Goal: Transaction & Acquisition: Purchase product/service

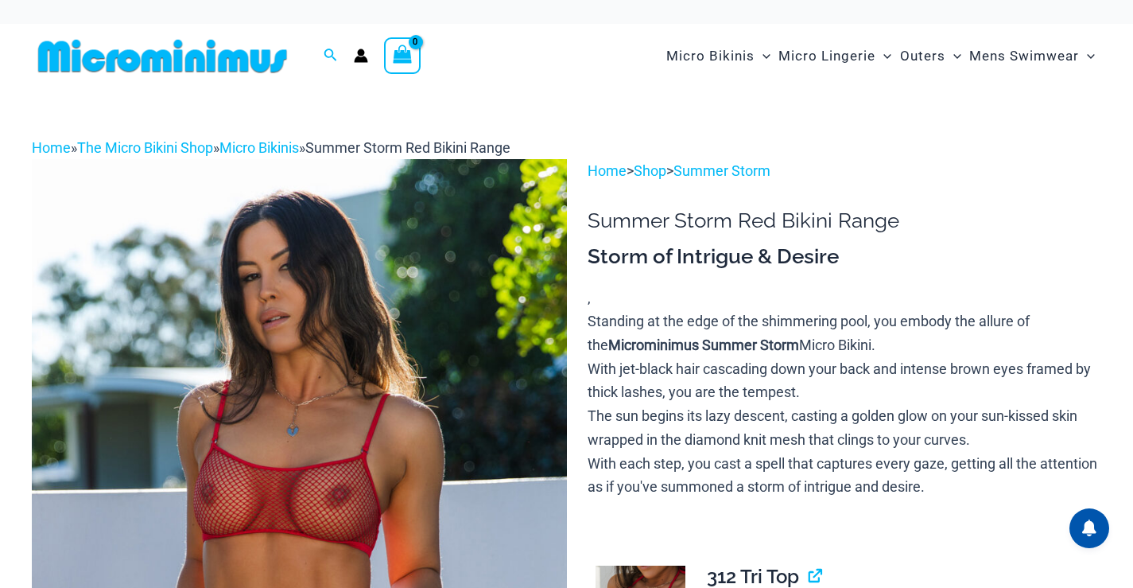
scroll to position [303, 0]
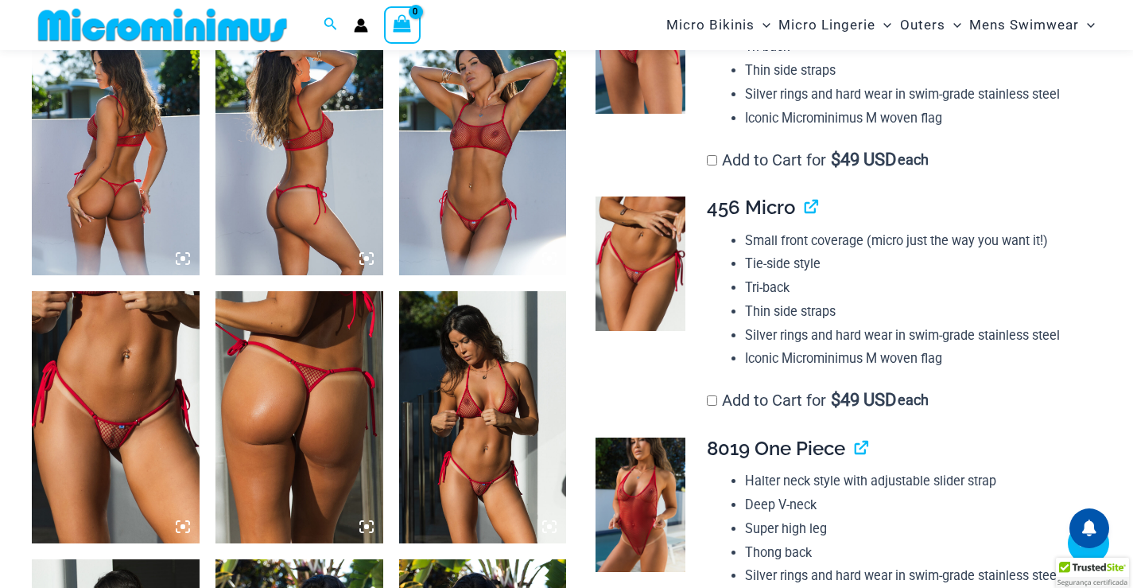
click at [187, 258] on icon at bounding box center [183, 258] width 14 height 14
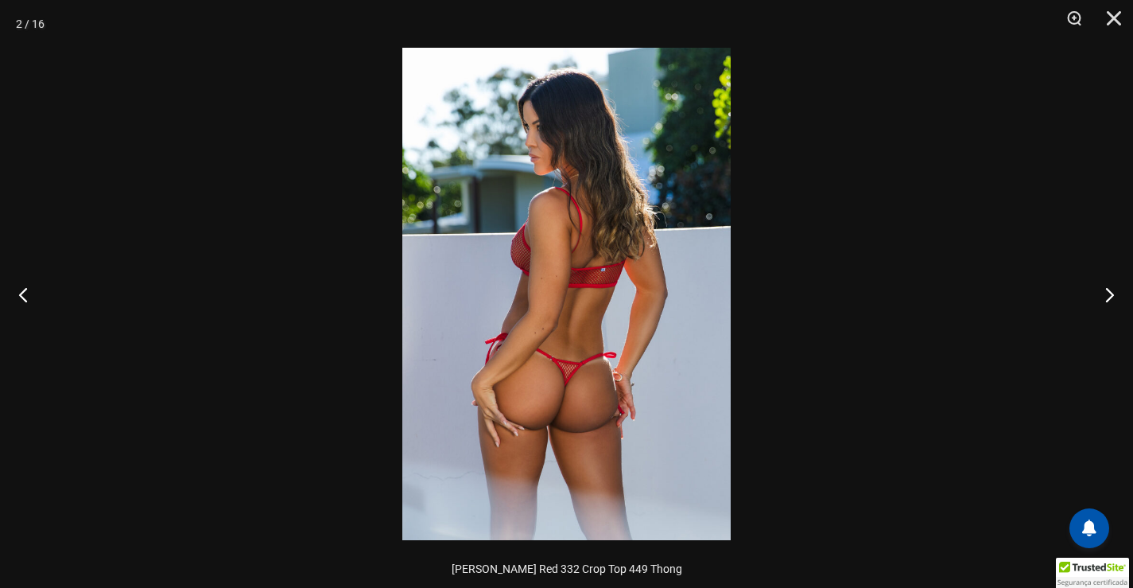
click at [547, 334] on img at bounding box center [566, 294] width 328 height 492
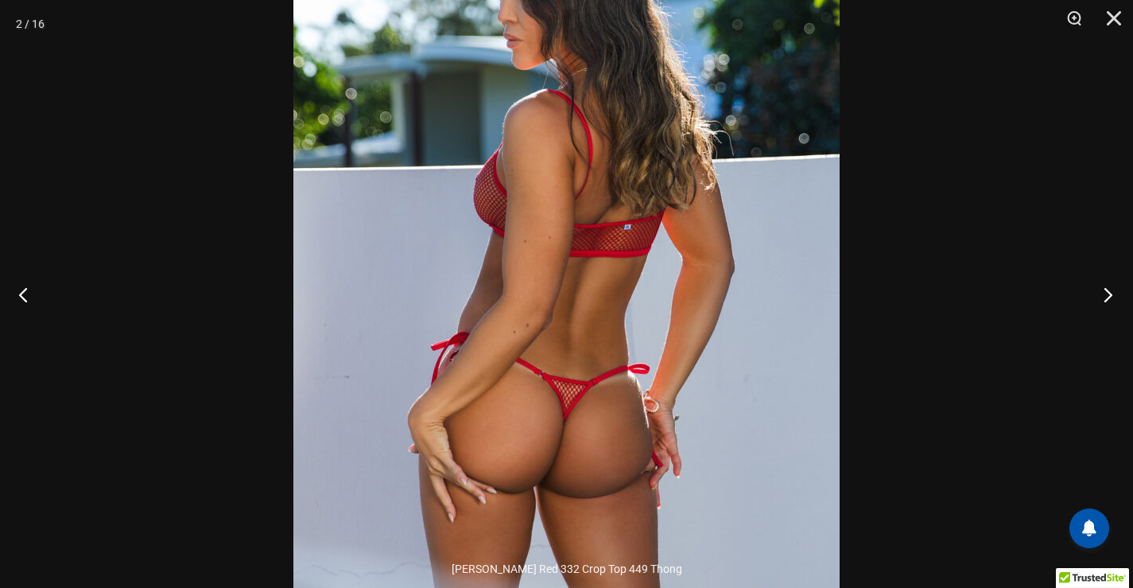
click at [1102, 284] on button "Next" at bounding box center [1104, 295] width 60 height 80
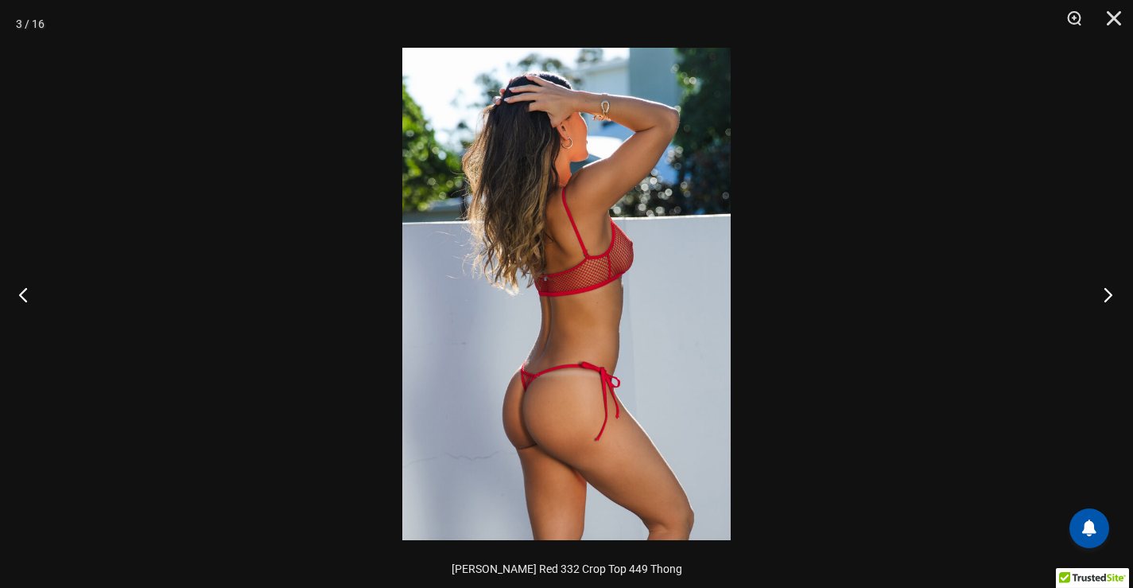
click at [1102, 286] on button "Next" at bounding box center [1104, 295] width 60 height 80
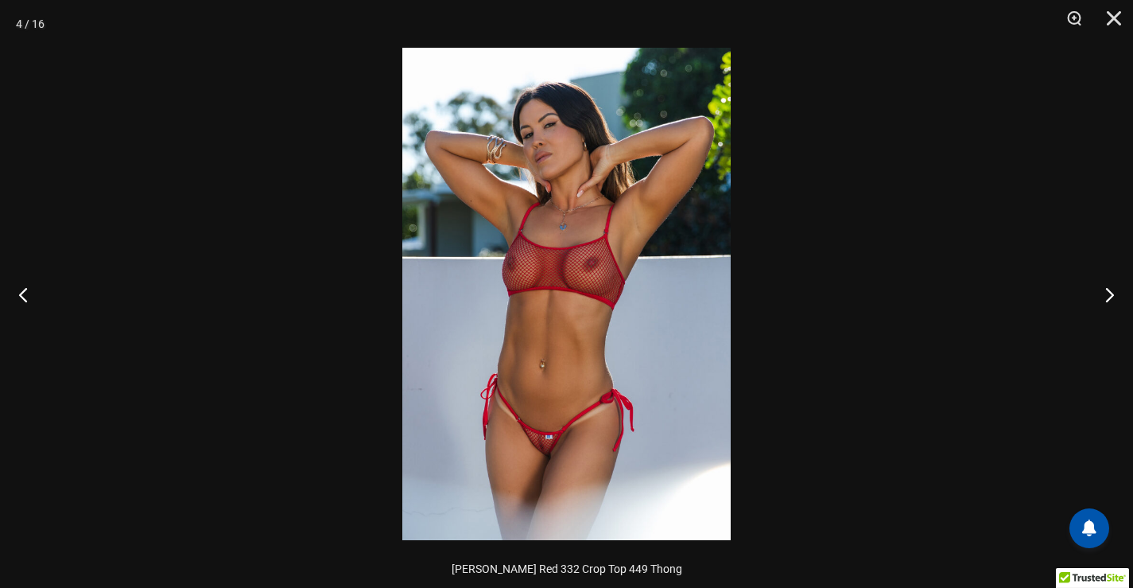
click at [480, 420] on img at bounding box center [566, 294] width 328 height 492
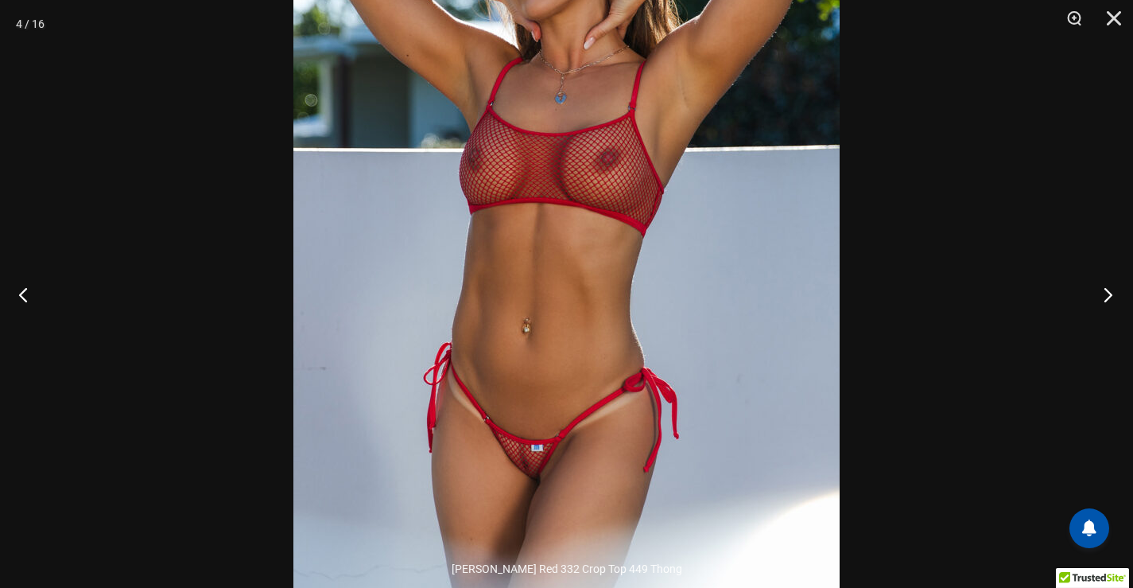
click at [1112, 296] on button "Next" at bounding box center [1104, 295] width 60 height 80
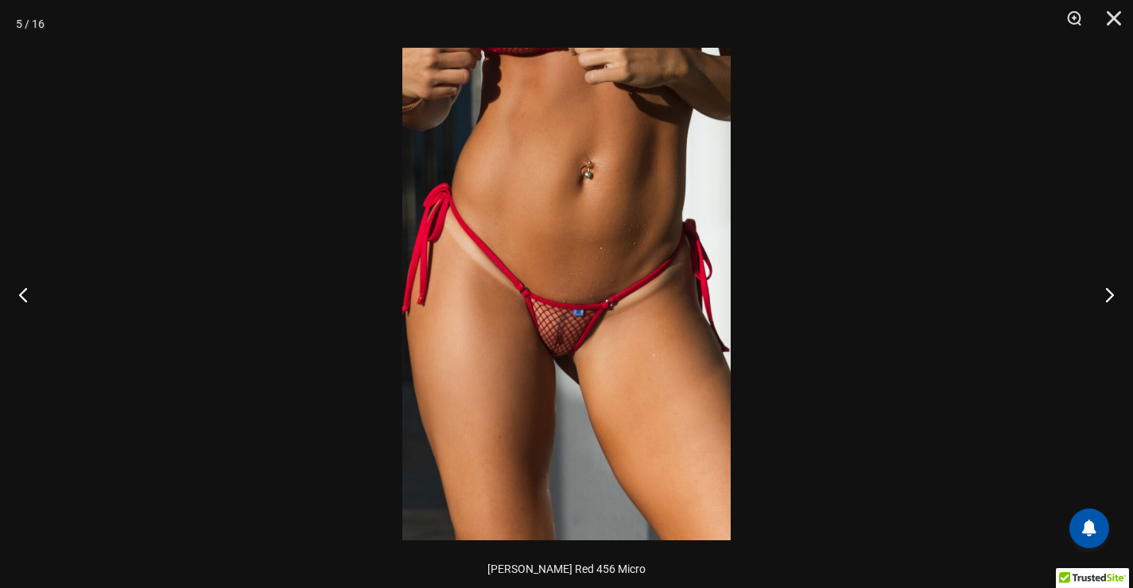
click at [579, 308] on img at bounding box center [566, 294] width 328 height 492
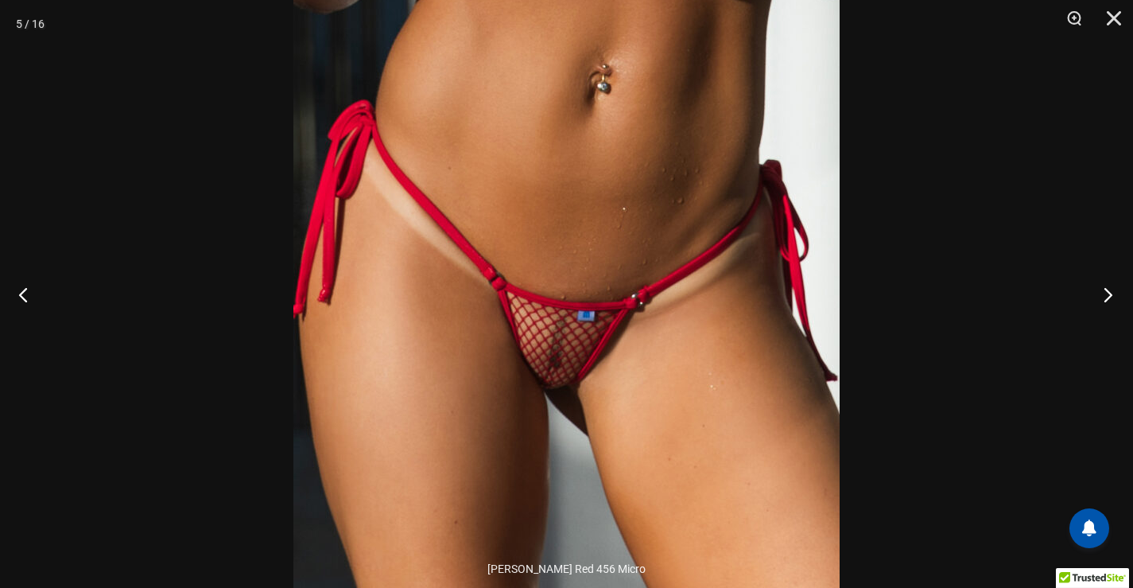
click at [1100, 294] on button "Next" at bounding box center [1104, 295] width 60 height 80
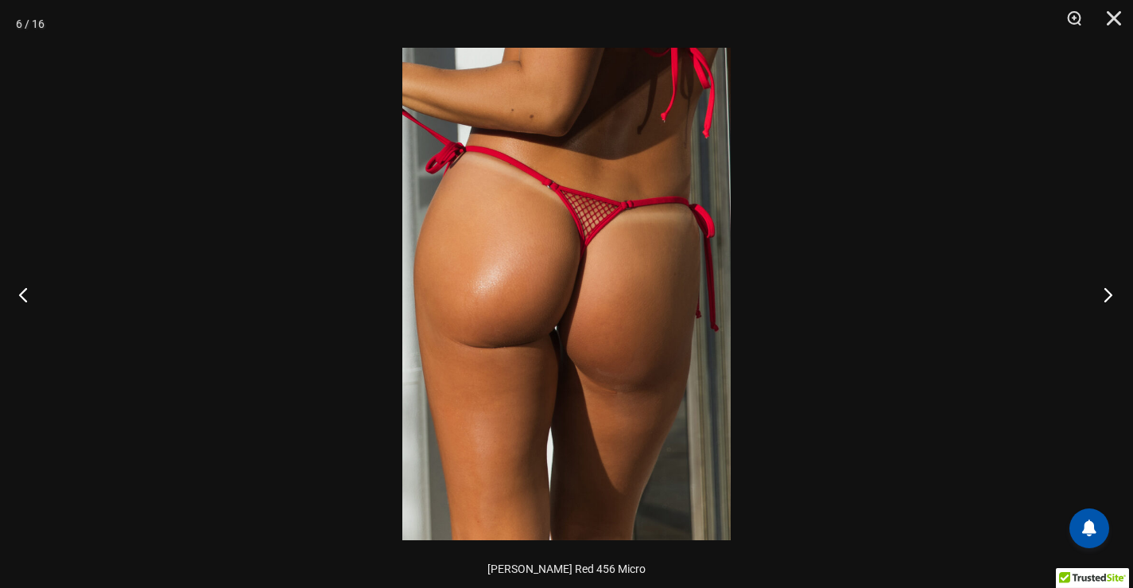
click at [1100, 294] on button "Next" at bounding box center [1104, 295] width 60 height 80
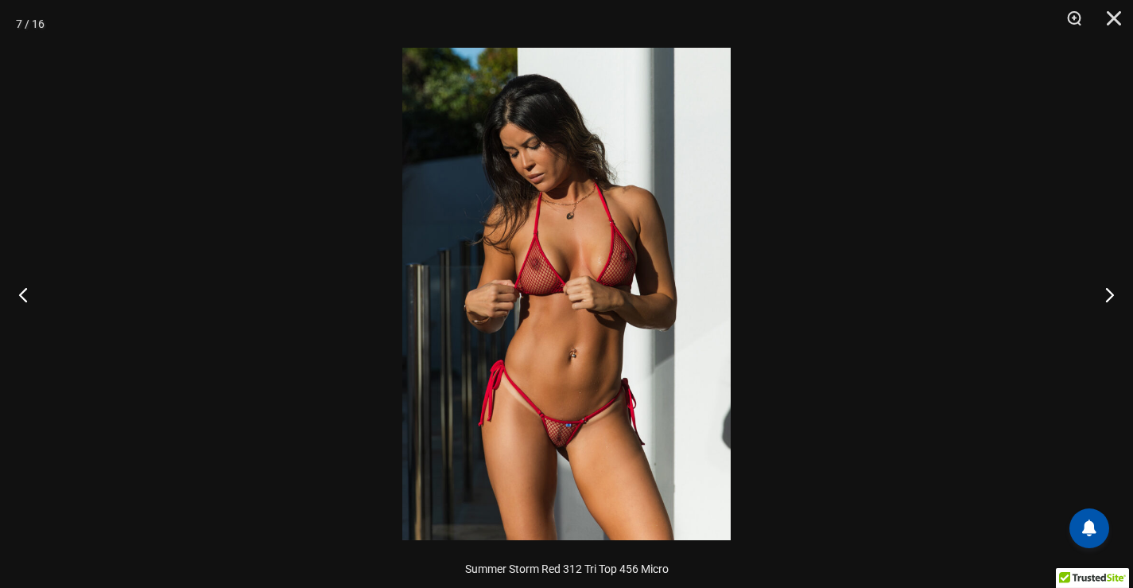
click at [510, 392] on img at bounding box center [566, 294] width 328 height 492
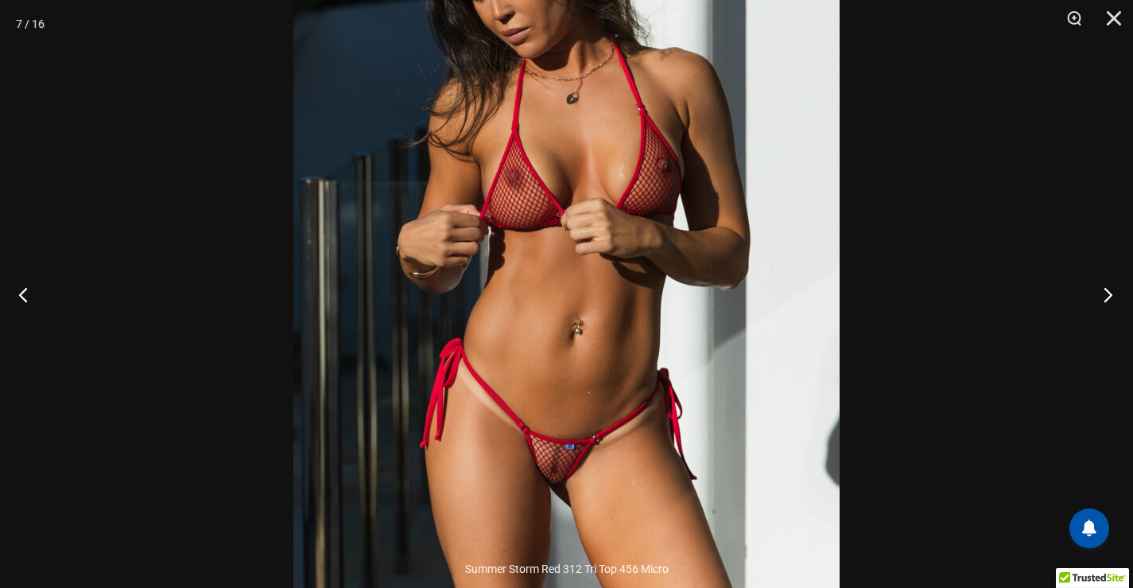
click at [1116, 293] on button "Next" at bounding box center [1104, 295] width 60 height 80
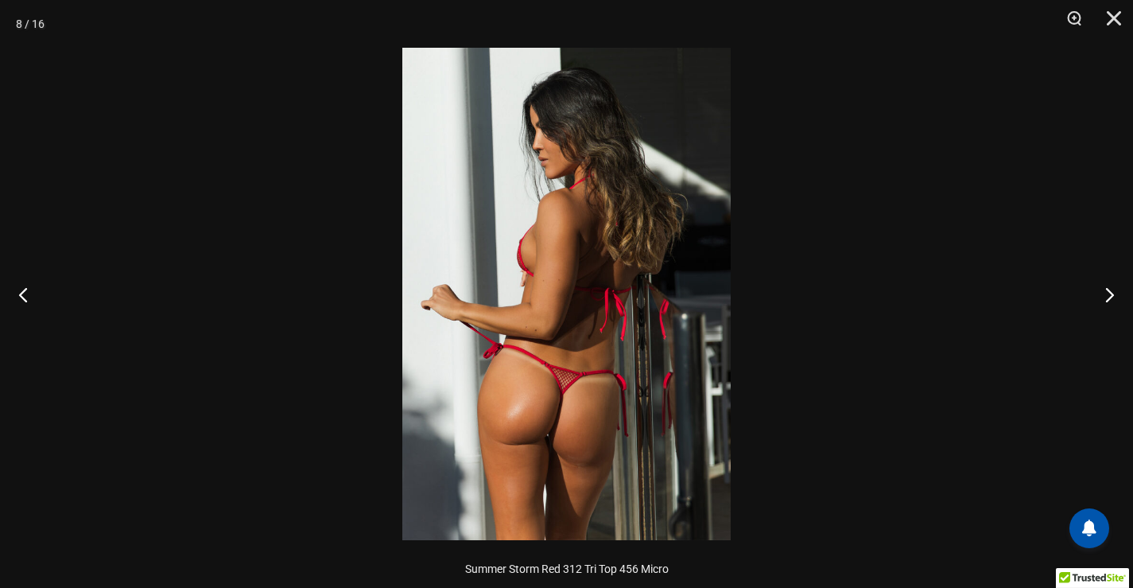
click at [620, 343] on img at bounding box center [566, 294] width 328 height 492
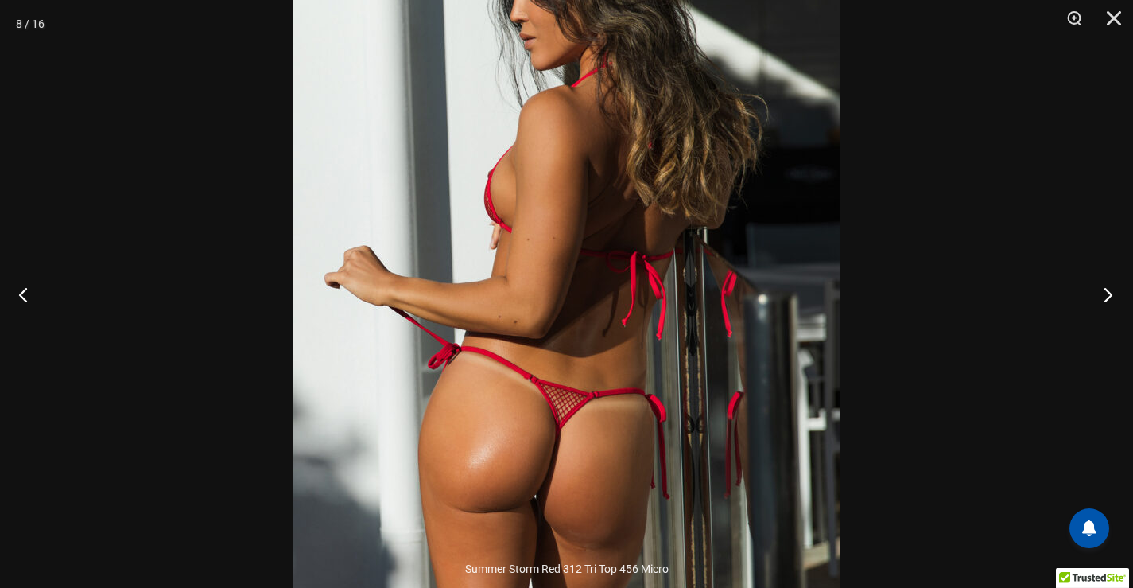
click at [1104, 301] on button "Next" at bounding box center [1104, 295] width 60 height 80
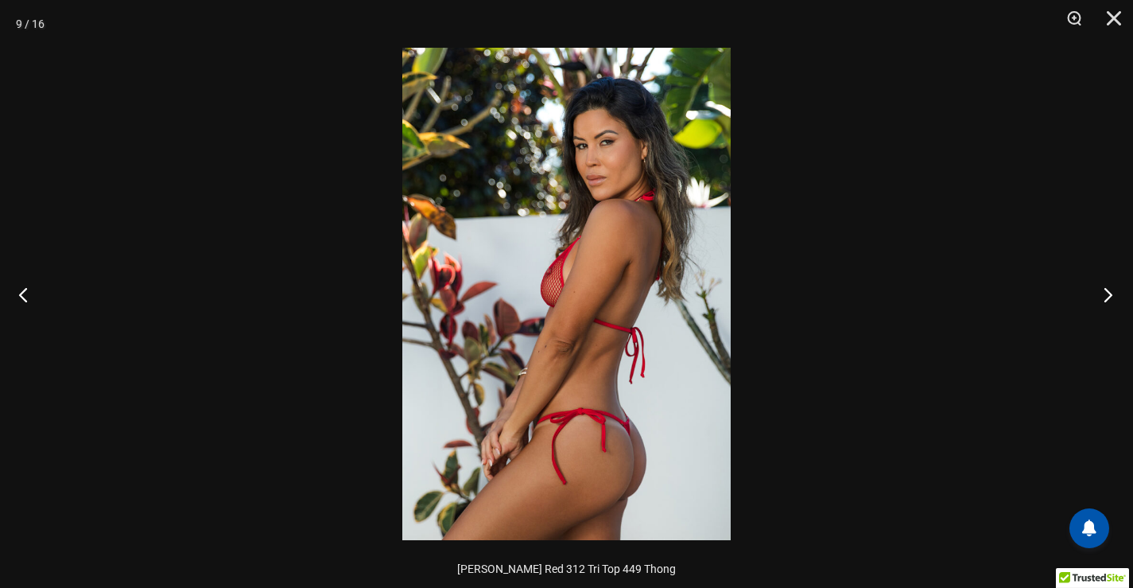
click at [1104, 301] on button "Next" at bounding box center [1104, 295] width 60 height 80
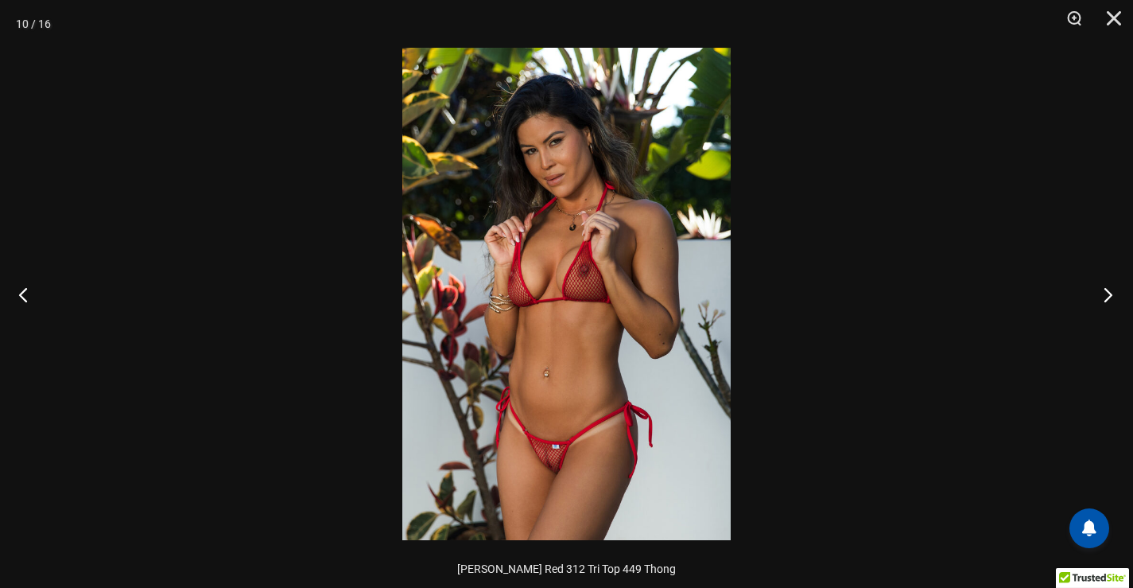
click at [1104, 301] on button "Next" at bounding box center [1104, 295] width 60 height 80
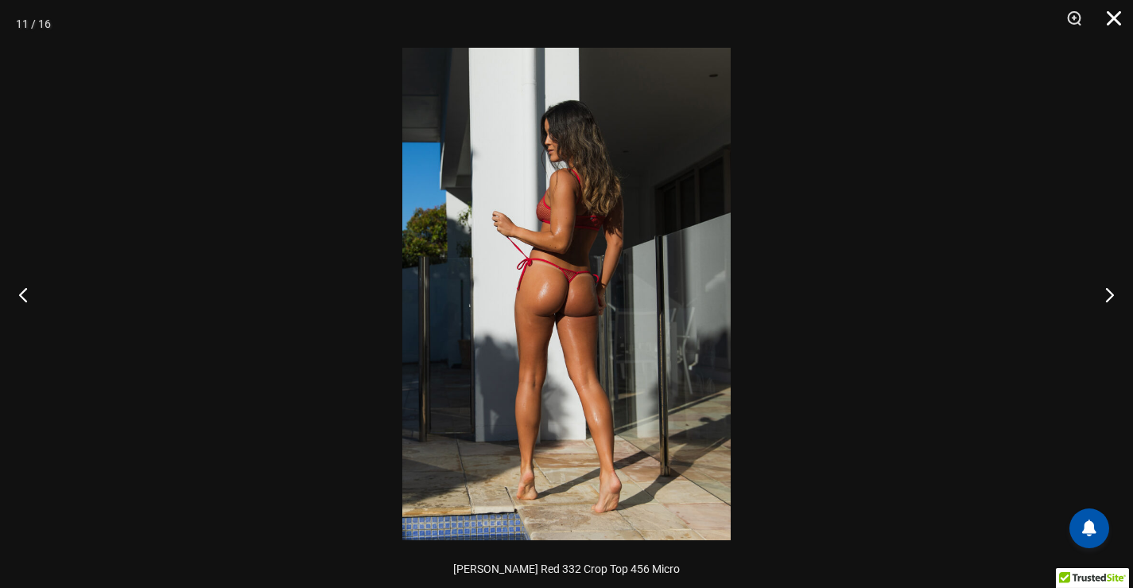
click at [1104, 14] on button "Close" at bounding box center [1109, 24] width 40 height 48
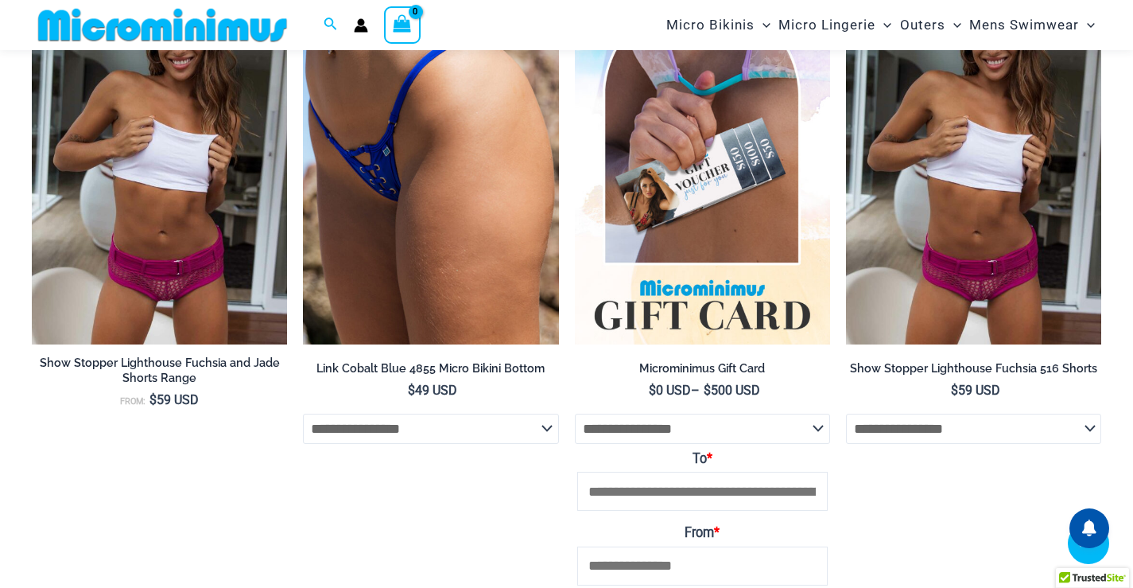
scroll to position [3564, 0]
